Goal: Task Accomplishment & Management: Manage account settings

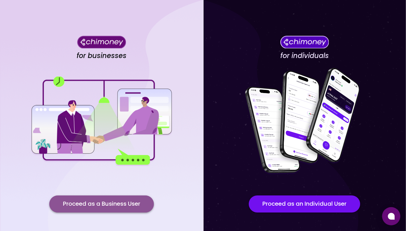
click at [73, 200] on button "Proceed as a Business User" at bounding box center [101, 204] width 105 height 17
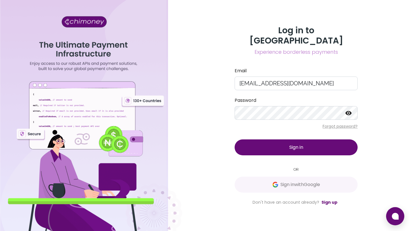
click at [279, 145] on button "Sign in" at bounding box center [296, 148] width 123 height 16
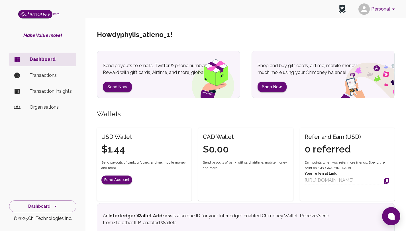
click at [54, 76] on p "Transactions" at bounding box center [51, 75] width 42 height 7
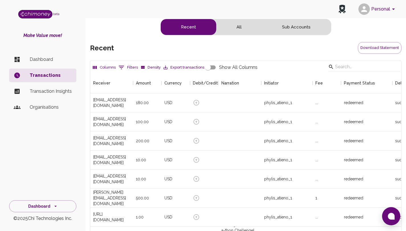
scroll to position [211, 307]
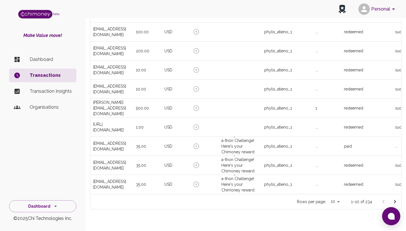
drag, startPoint x: 410, startPoint y: 111, endPoint x: 410, endPoint y: 172, distance: 61.3
click at [406, 172] on html "Personal beta Make Value move! Dashboard Transactions Transaction Insights Orga…" at bounding box center [203, 76] width 406 height 333
